Goal: Answer question/provide support: Answer question/provide support

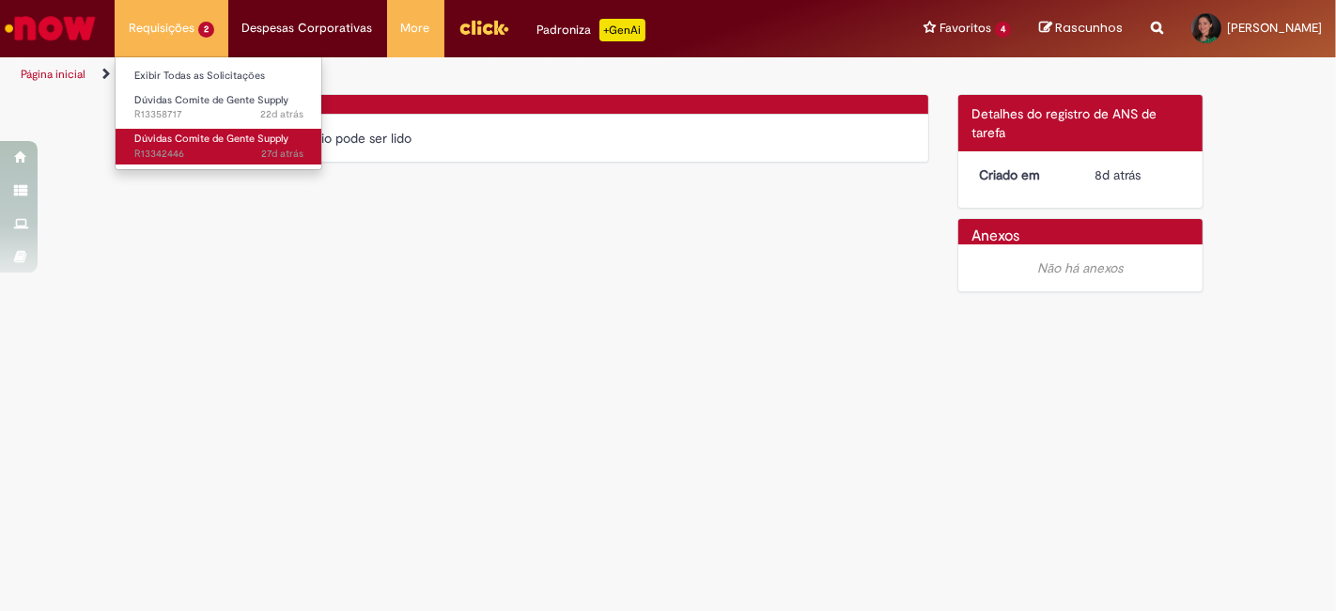
click at [176, 135] on span "Dúvidas Comite de Gente Supply" at bounding box center [211, 139] width 154 height 14
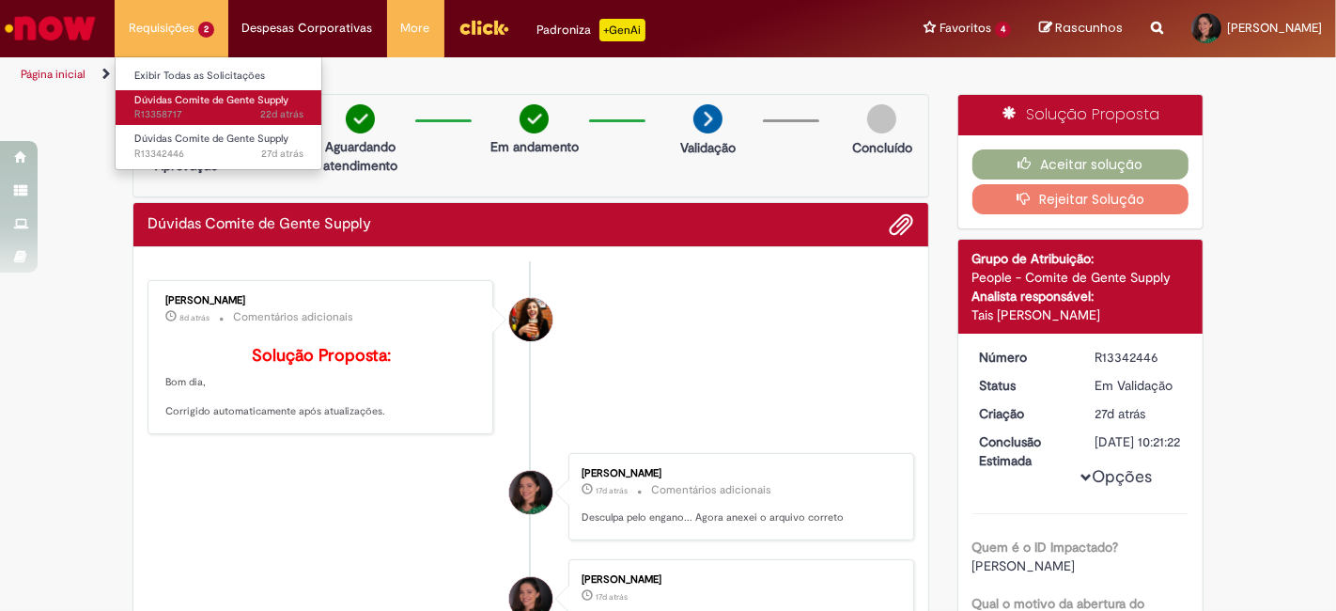
click at [176, 100] on span "Dúvidas Comite de Gente Supply" at bounding box center [211, 100] width 154 height 14
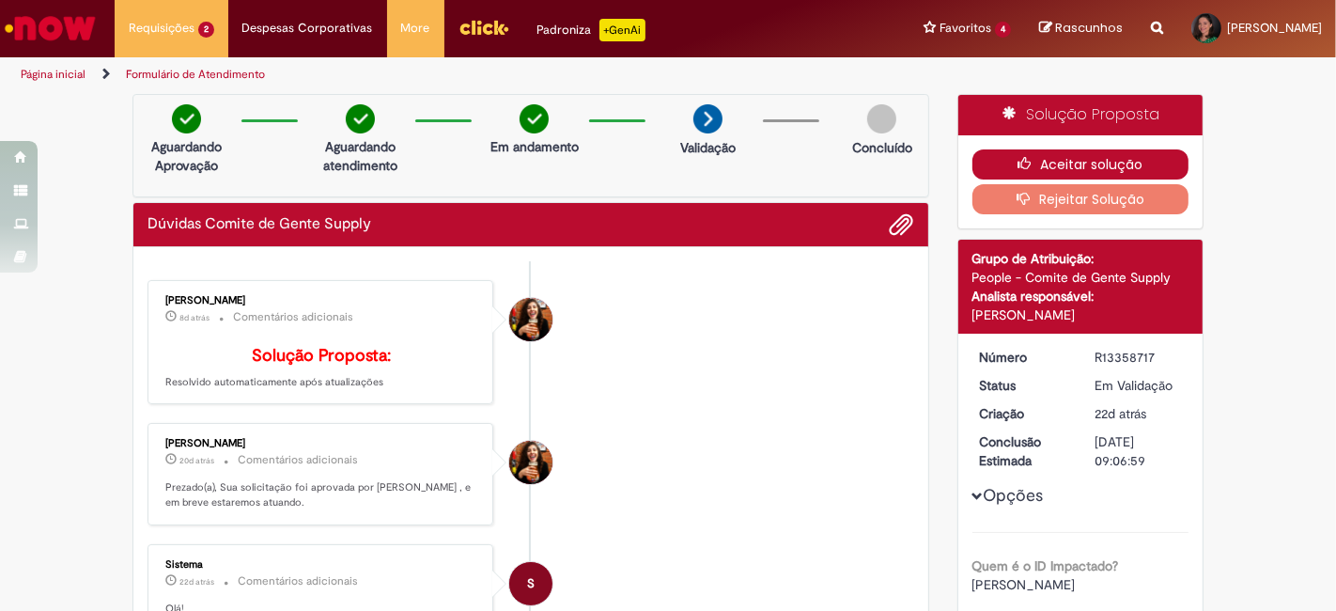
click at [1004, 158] on button "Aceitar solução" at bounding box center [1081, 164] width 217 height 30
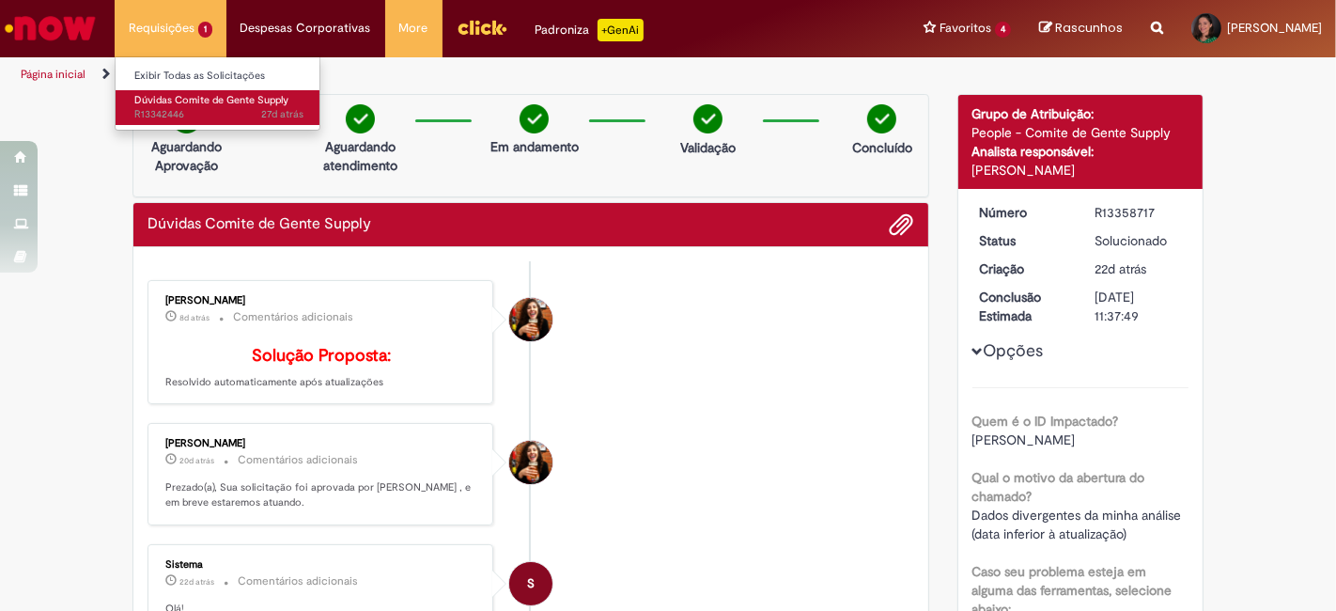
click at [188, 98] on span "Dúvidas Comite de Gente Supply" at bounding box center [211, 100] width 154 height 14
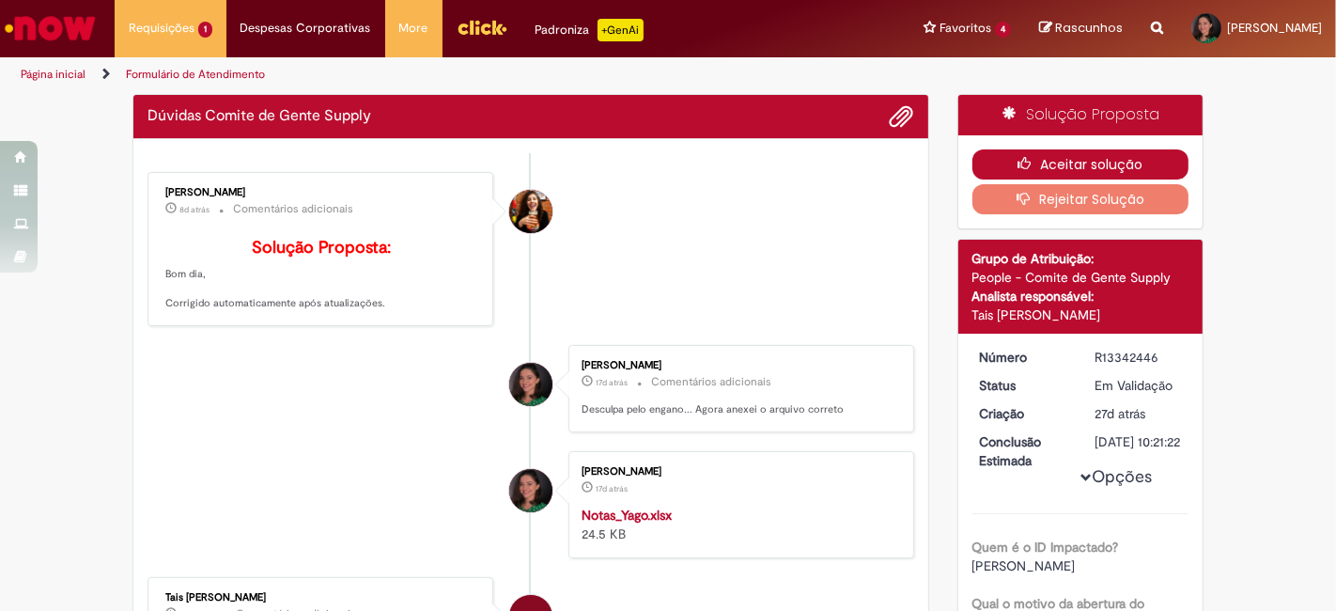
click at [1055, 160] on button "Aceitar solução" at bounding box center [1081, 164] width 217 height 30
